Goal: Check status

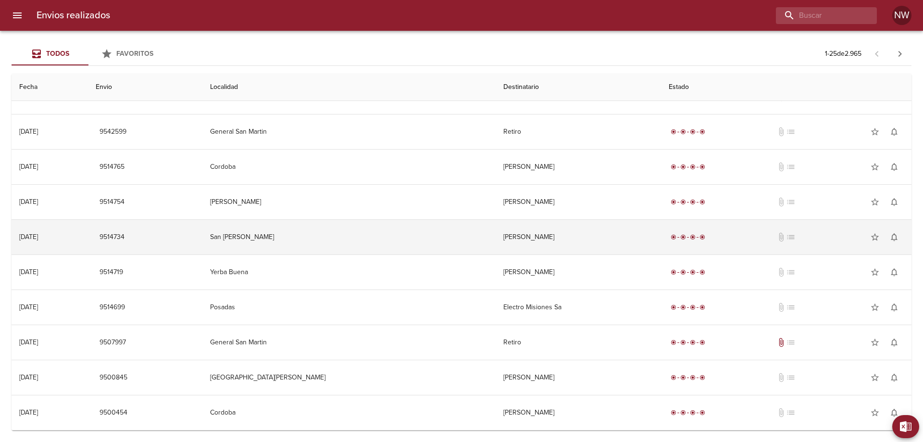
scroll to position [583, 0]
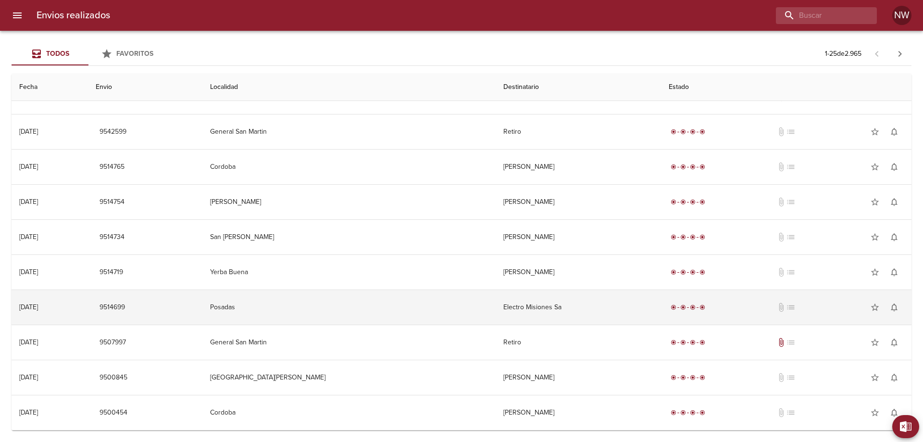
click at [496, 305] on td "Electro Misiones Sa" at bounding box center [578, 307] width 165 height 35
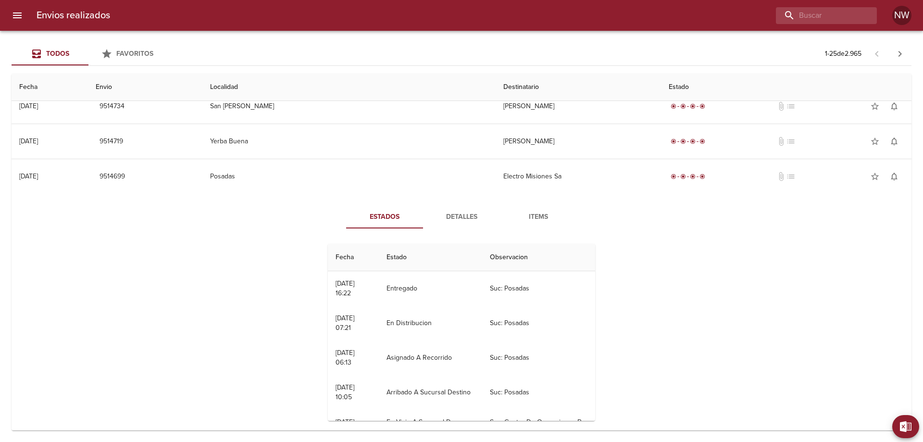
click at [471, 223] on span "Detalles" at bounding box center [461, 217] width 65 height 12
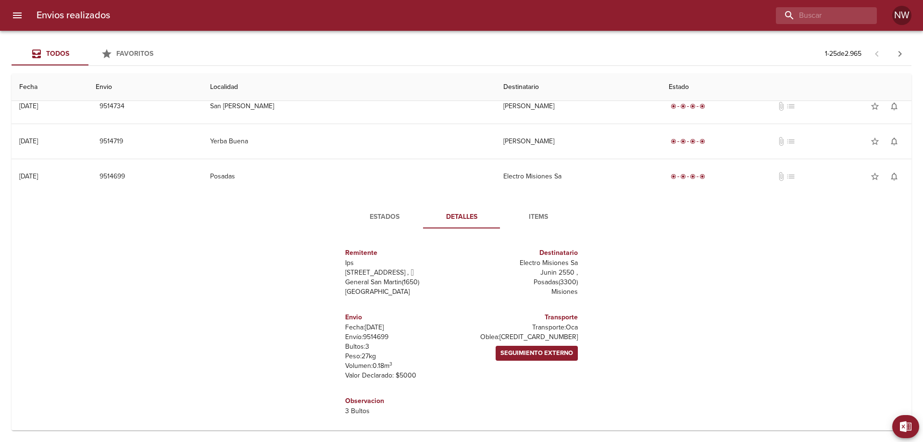
scroll to position [0, 0]
drag, startPoint x: 577, startPoint y: 334, endPoint x: 490, endPoint y: 299, distance: 93.4
click at [490, 299] on div "Remitente Ips [STREET_ADDRESS][PERSON_NAME] Destinatario Electro Misiones Sa Ju…" at bounding box center [461, 331] width 265 height 191
copy div "Electro Misiones Sa Junin 2550 , Posadas ( 3300 ) Misiones"
